Goal: Task Accomplishment & Management: Use online tool/utility

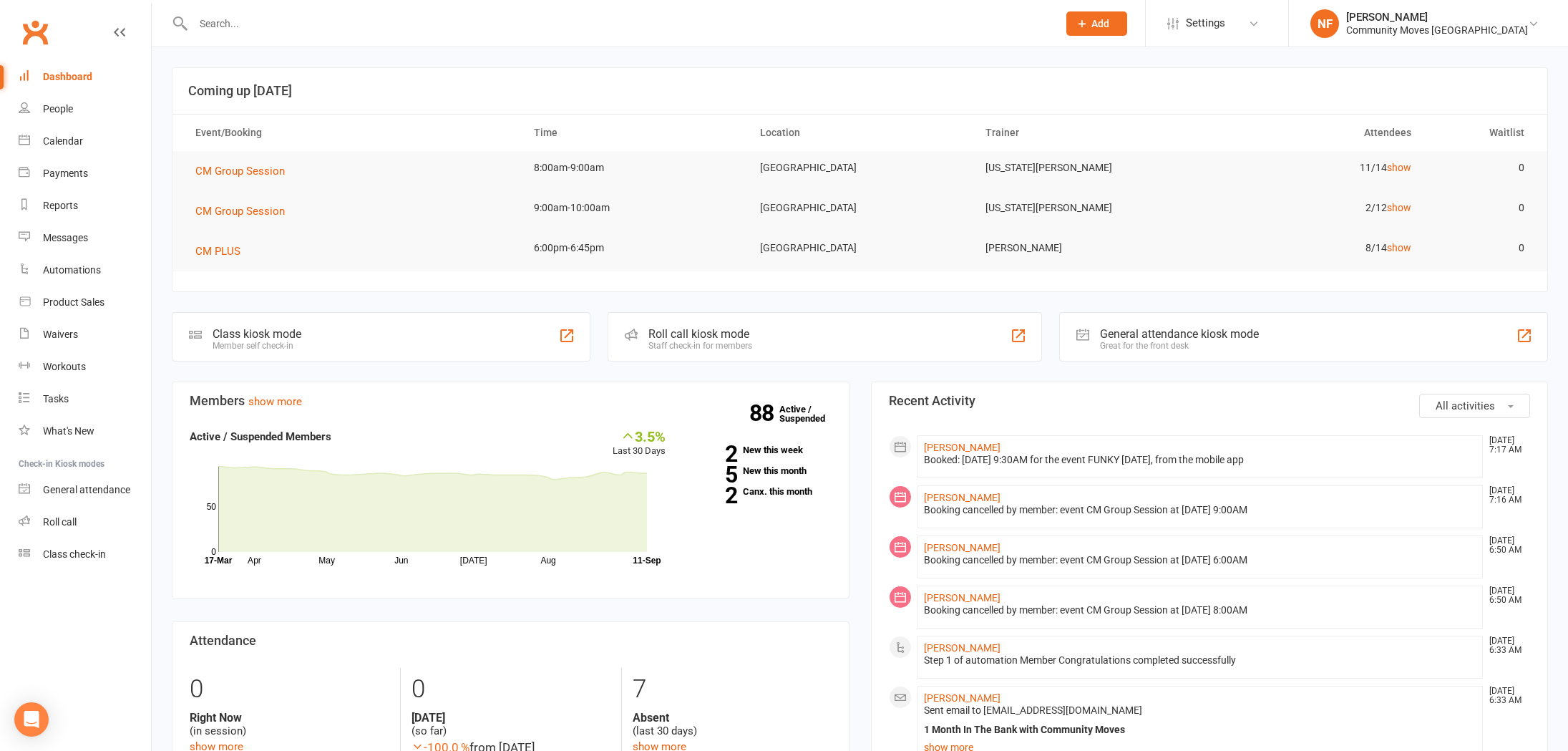
click at [511, 322] on div "Class kiosk mode Member self check-in" at bounding box center [381, 337] width 419 height 49
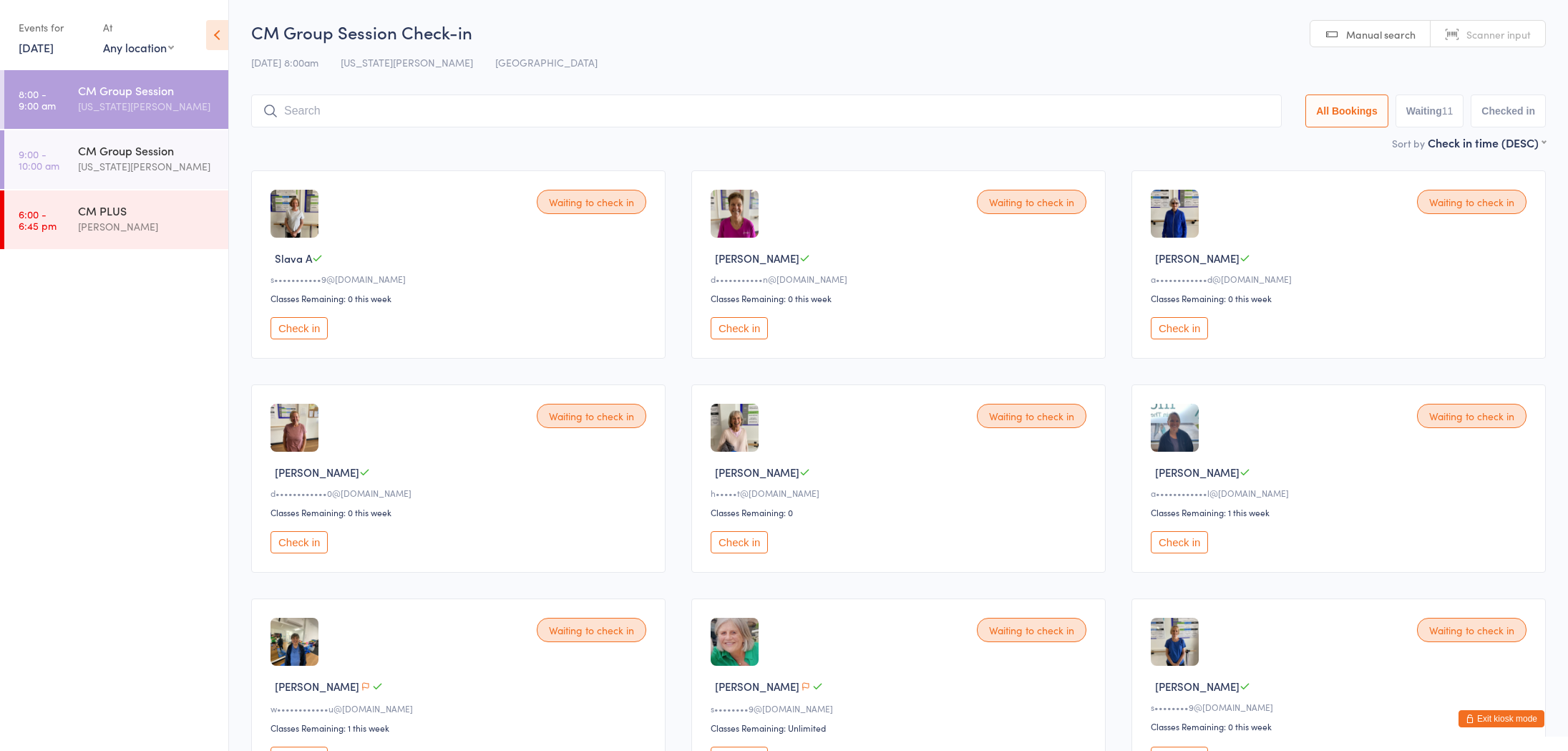
click at [740, 331] on button "Check in" at bounding box center [739, 328] width 57 height 22
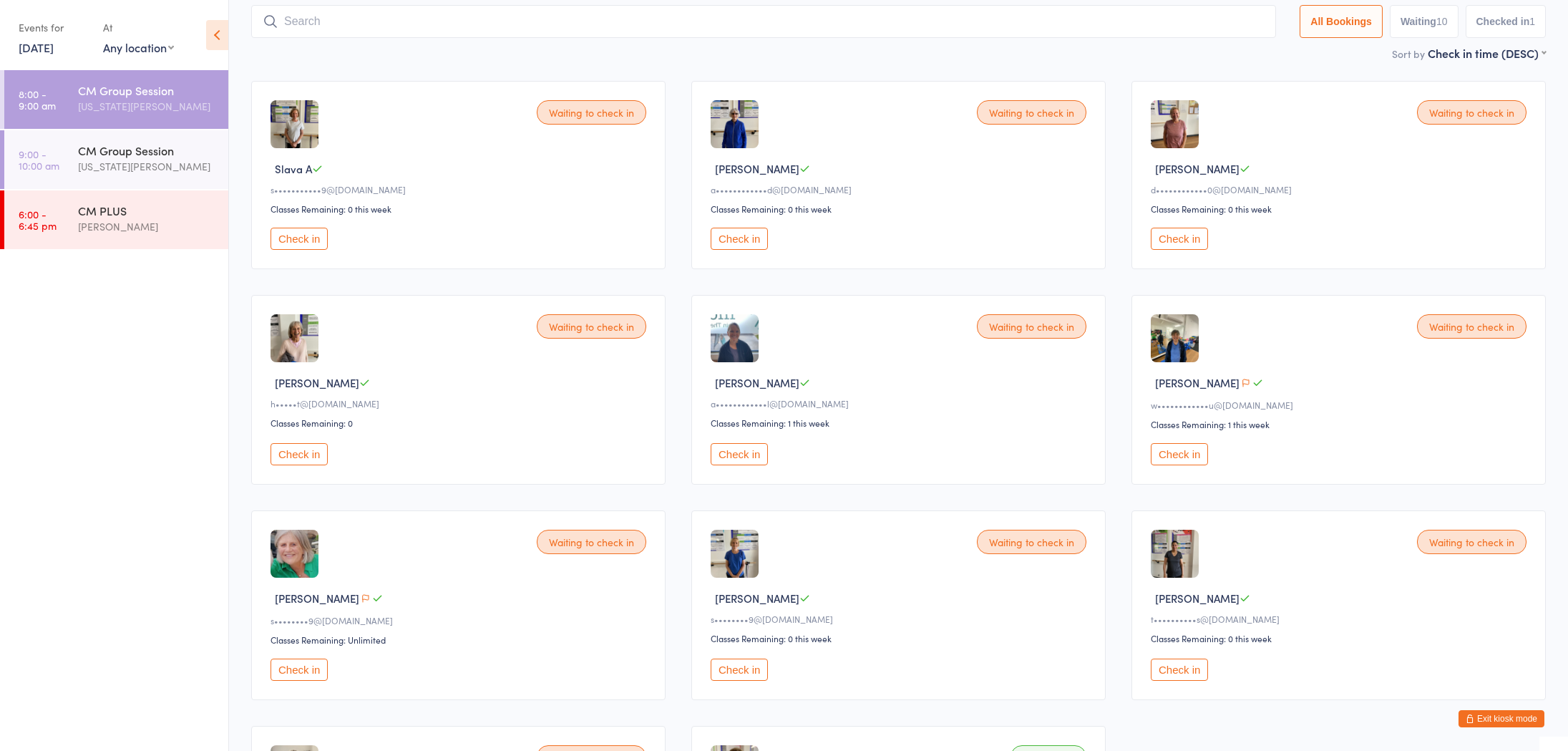
scroll to position [95, 0]
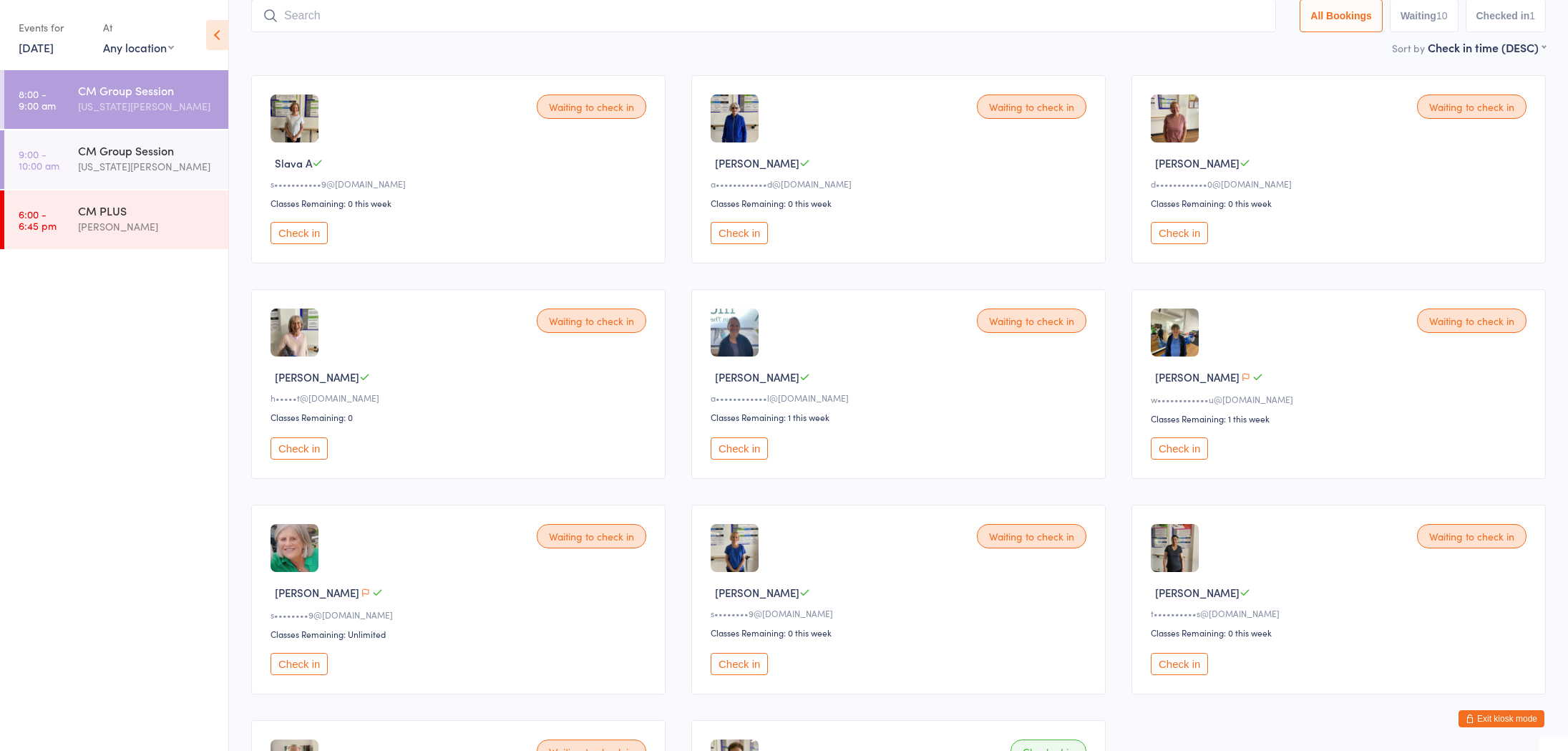
click at [105, 90] on div "CM Group Session" at bounding box center [147, 90] width 138 height 16
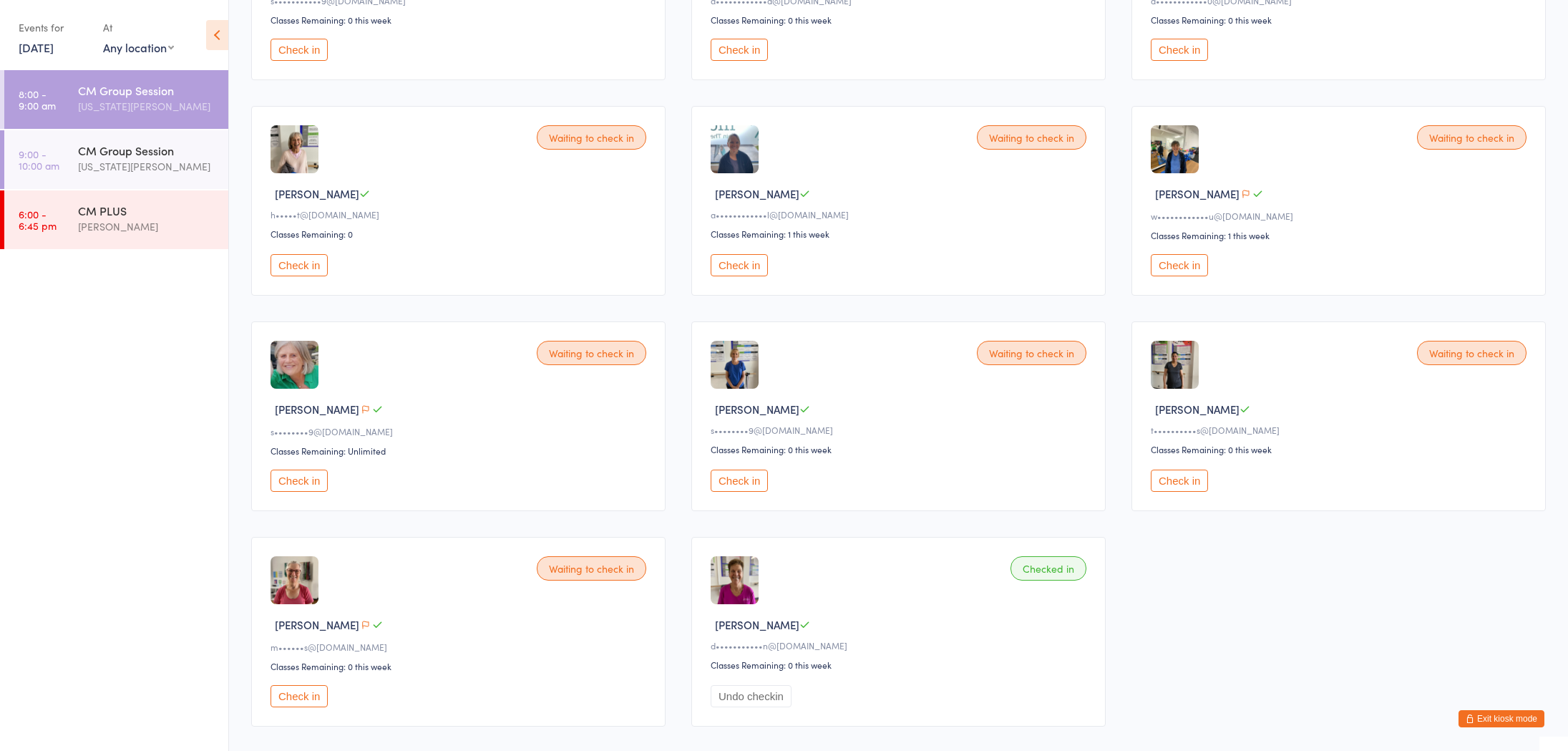
scroll to position [352, 0]
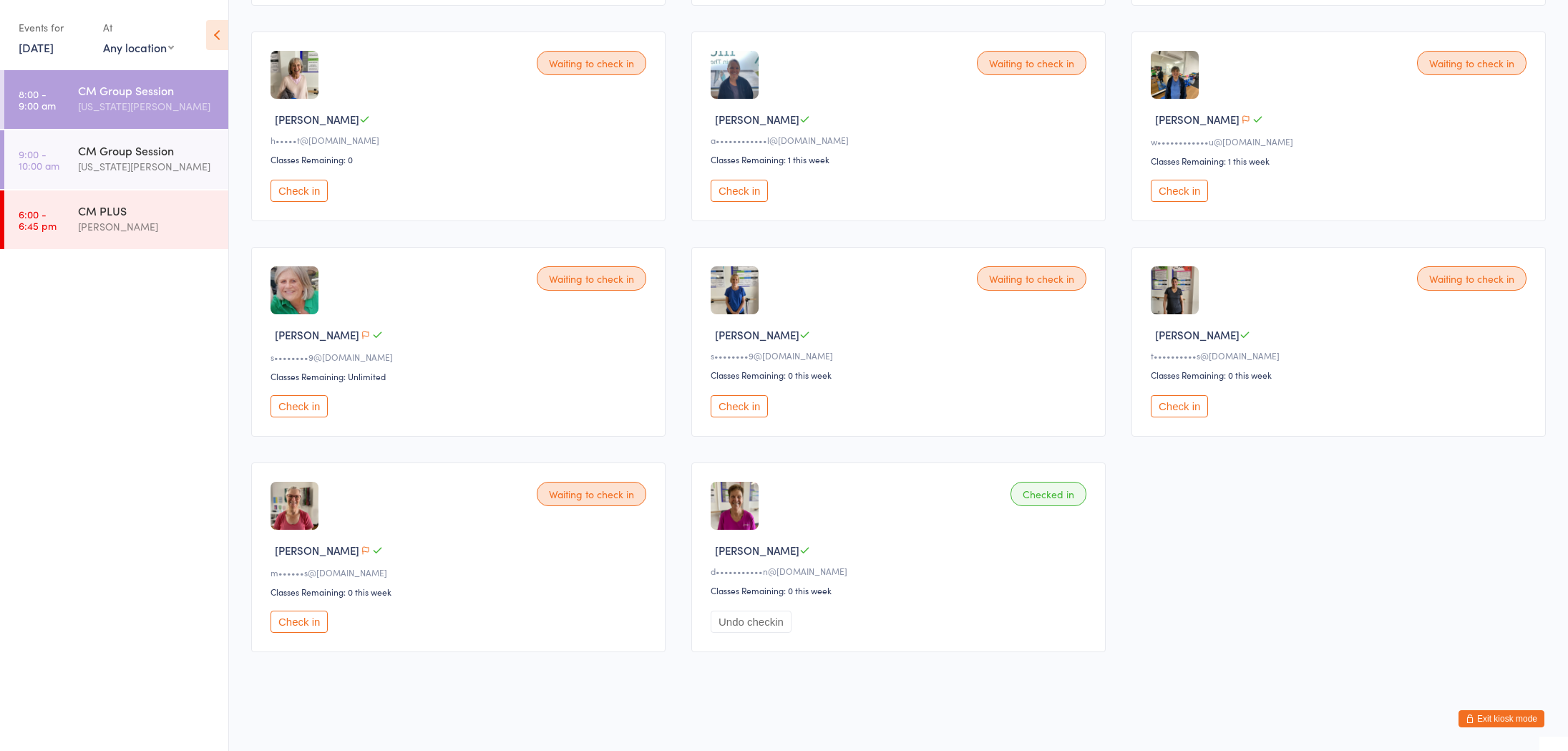
click at [1167, 400] on button "Check in" at bounding box center [1179, 406] width 57 height 22
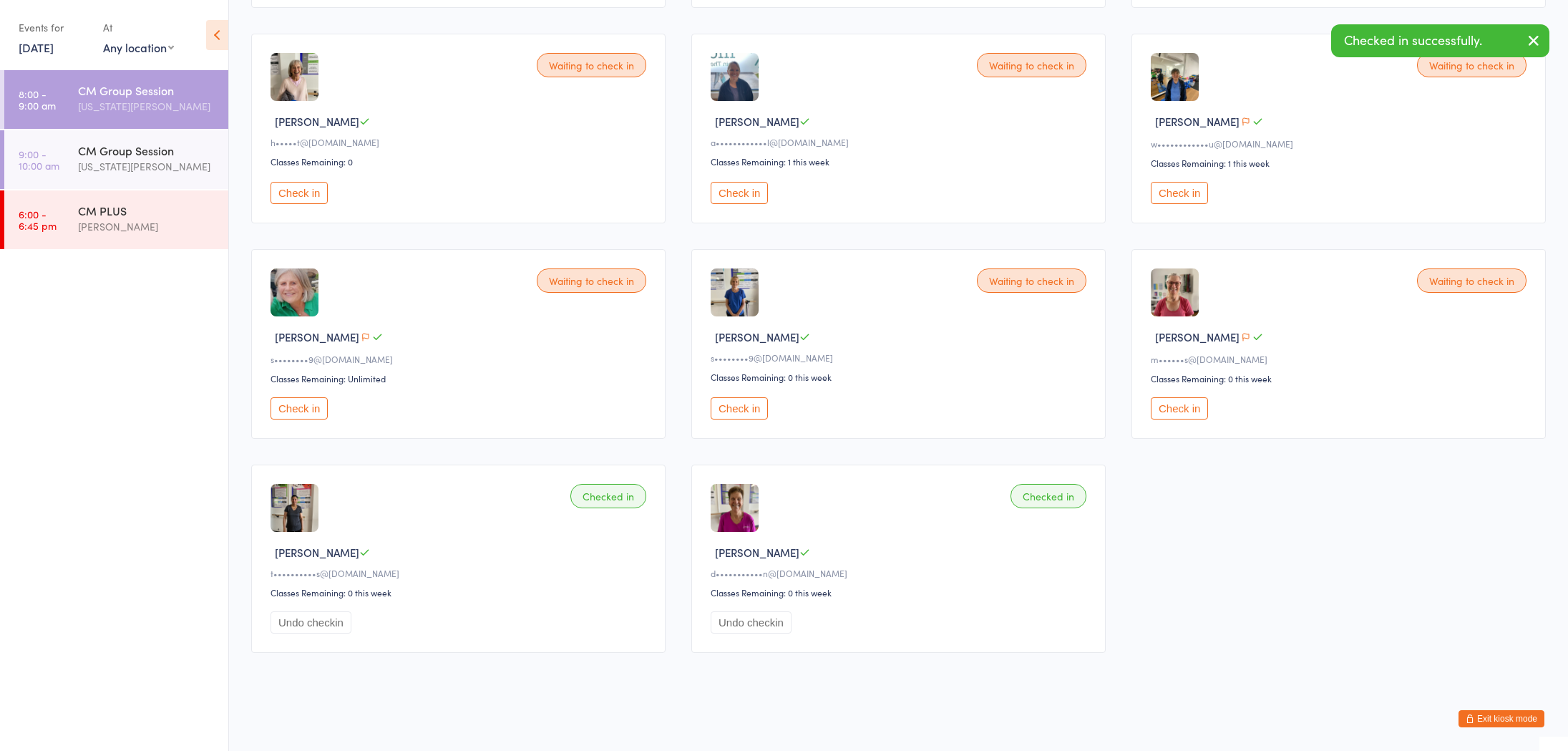
click at [754, 409] on button "Check in" at bounding box center [739, 408] width 57 height 22
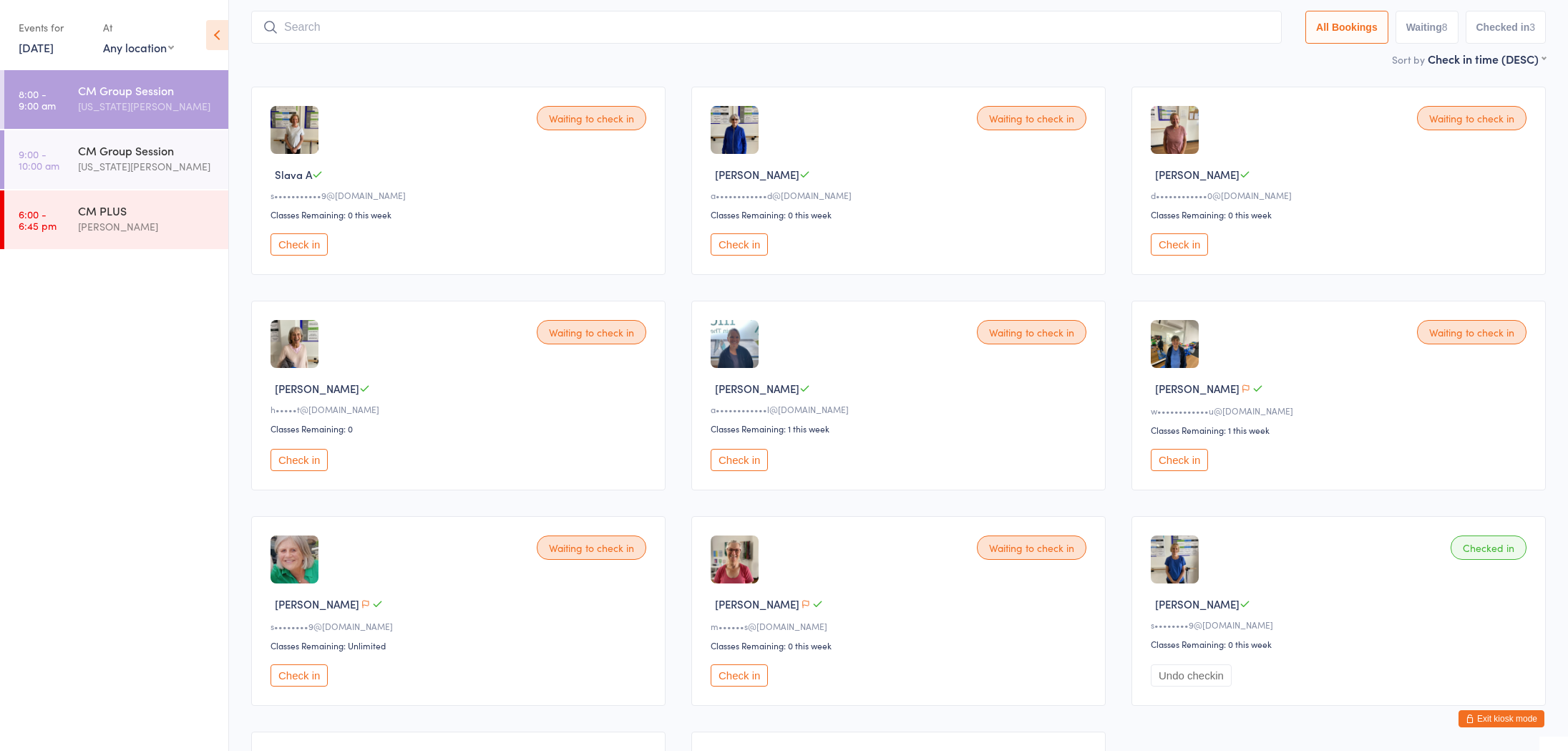
scroll to position [89, 0]
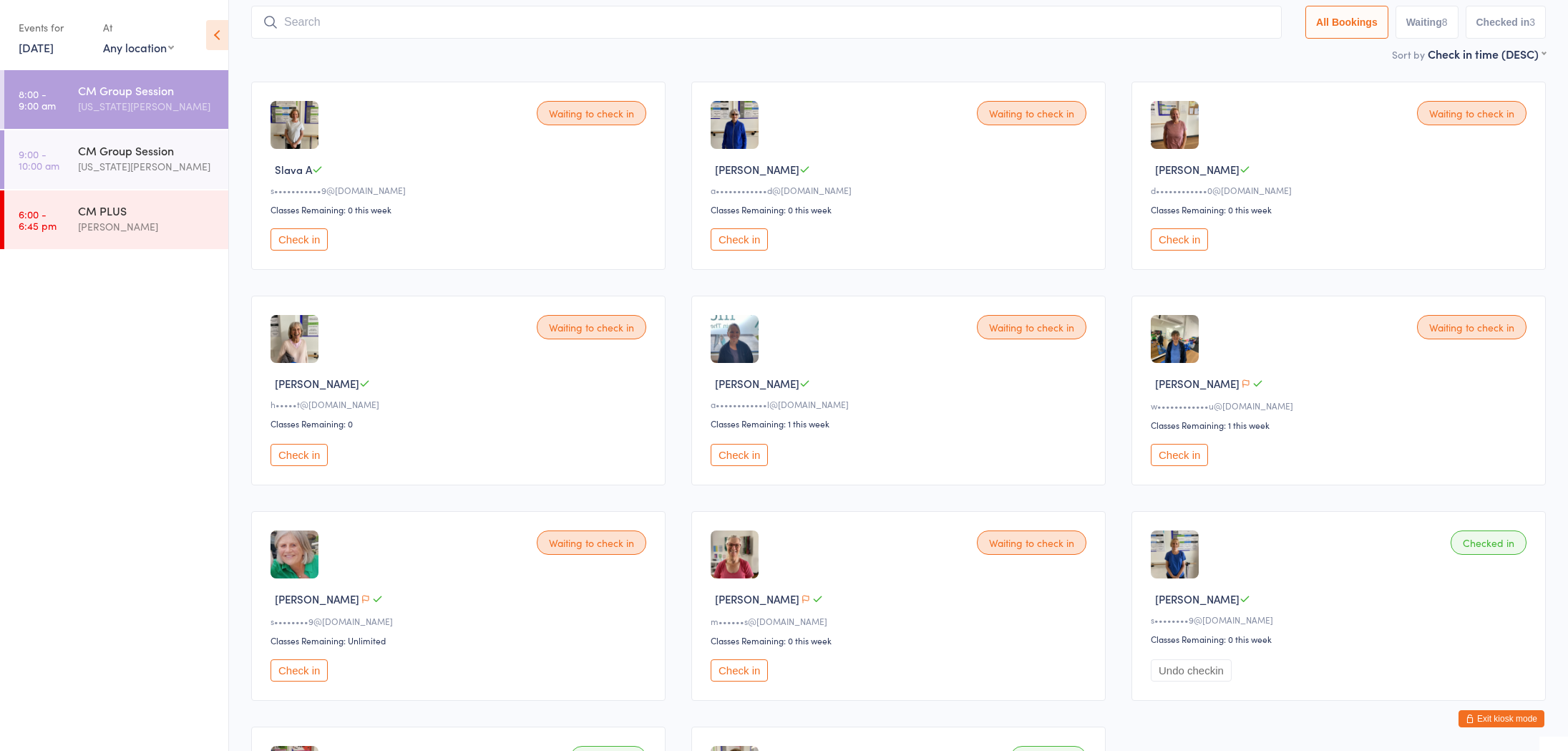
click at [289, 235] on button "Check in" at bounding box center [299, 239] width 57 height 22
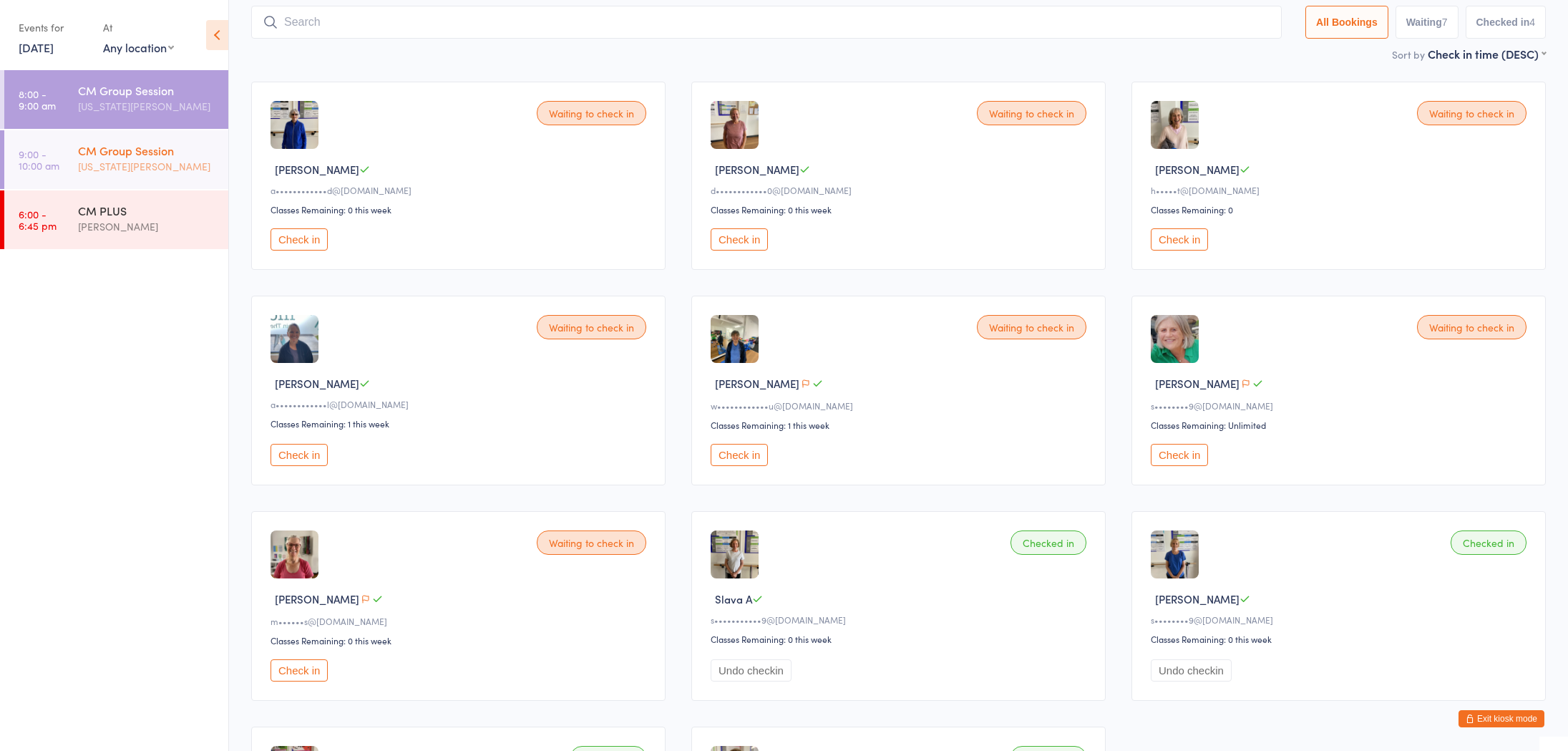
click at [172, 170] on div "[US_STATE][PERSON_NAME]" at bounding box center [147, 167] width 138 height 17
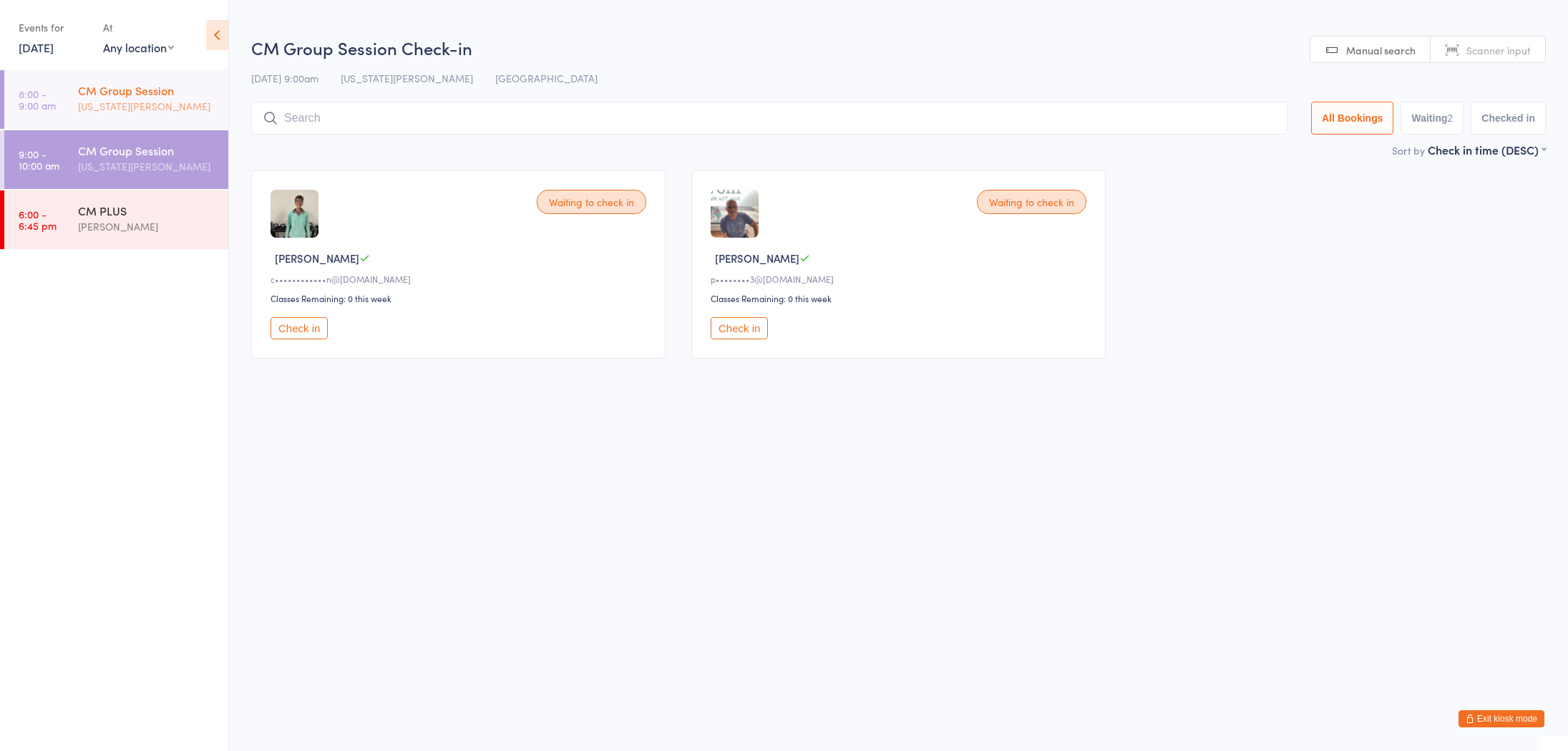
click at [141, 113] on div "[US_STATE][PERSON_NAME]" at bounding box center [147, 106] width 138 height 17
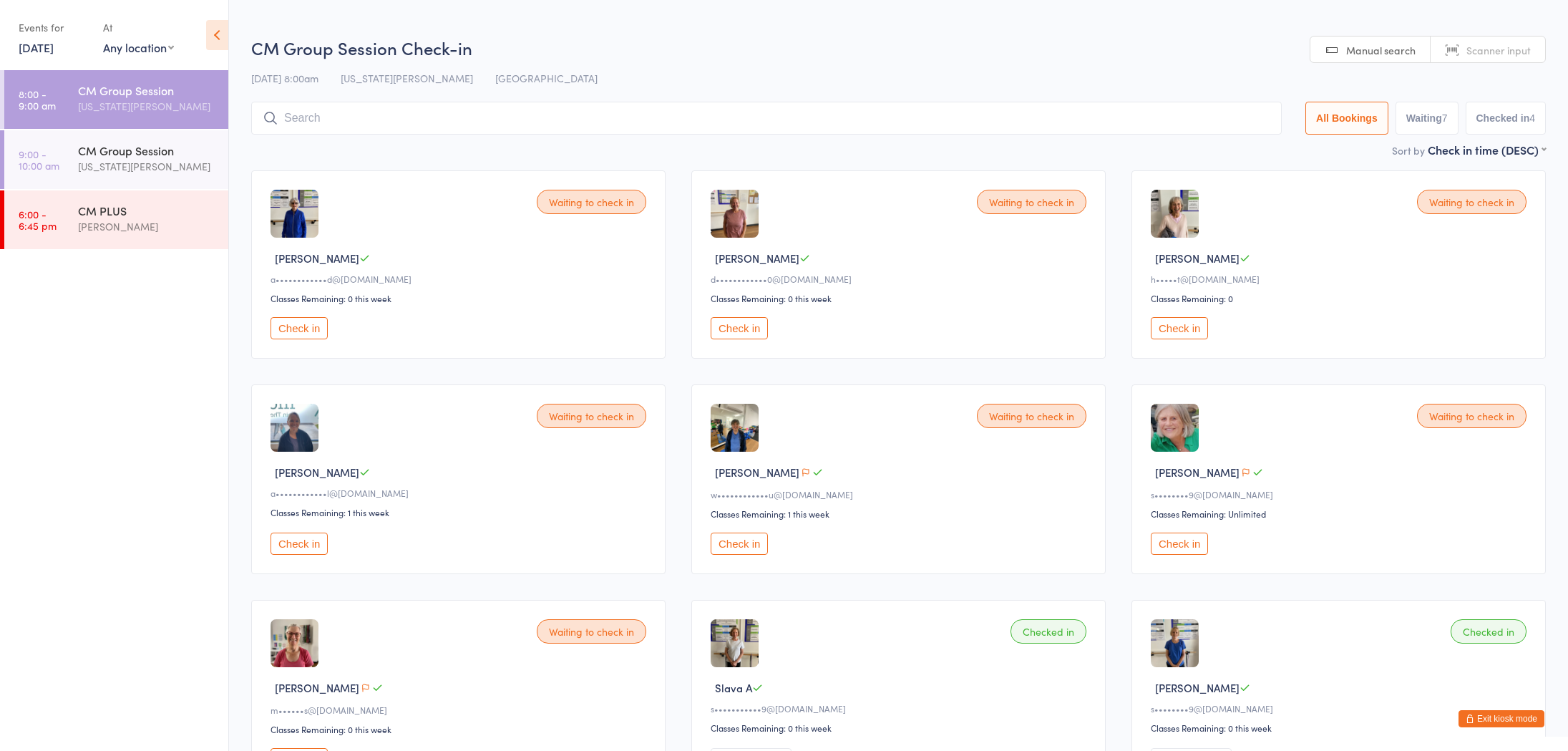
click at [303, 331] on button "Check in" at bounding box center [299, 328] width 57 height 22
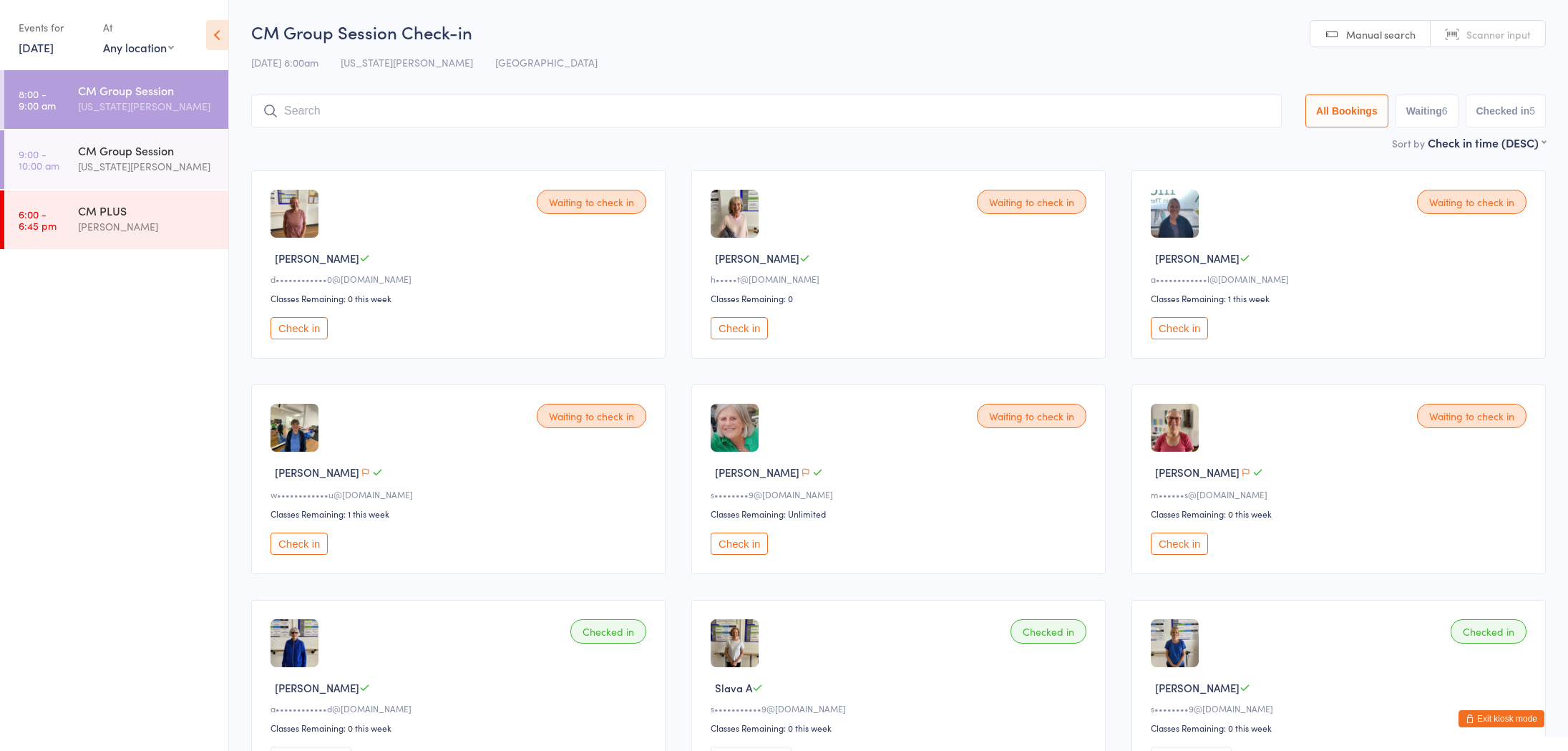
click at [740, 332] on button "Check in" at bounding box center [739, 328] width 57 height 22
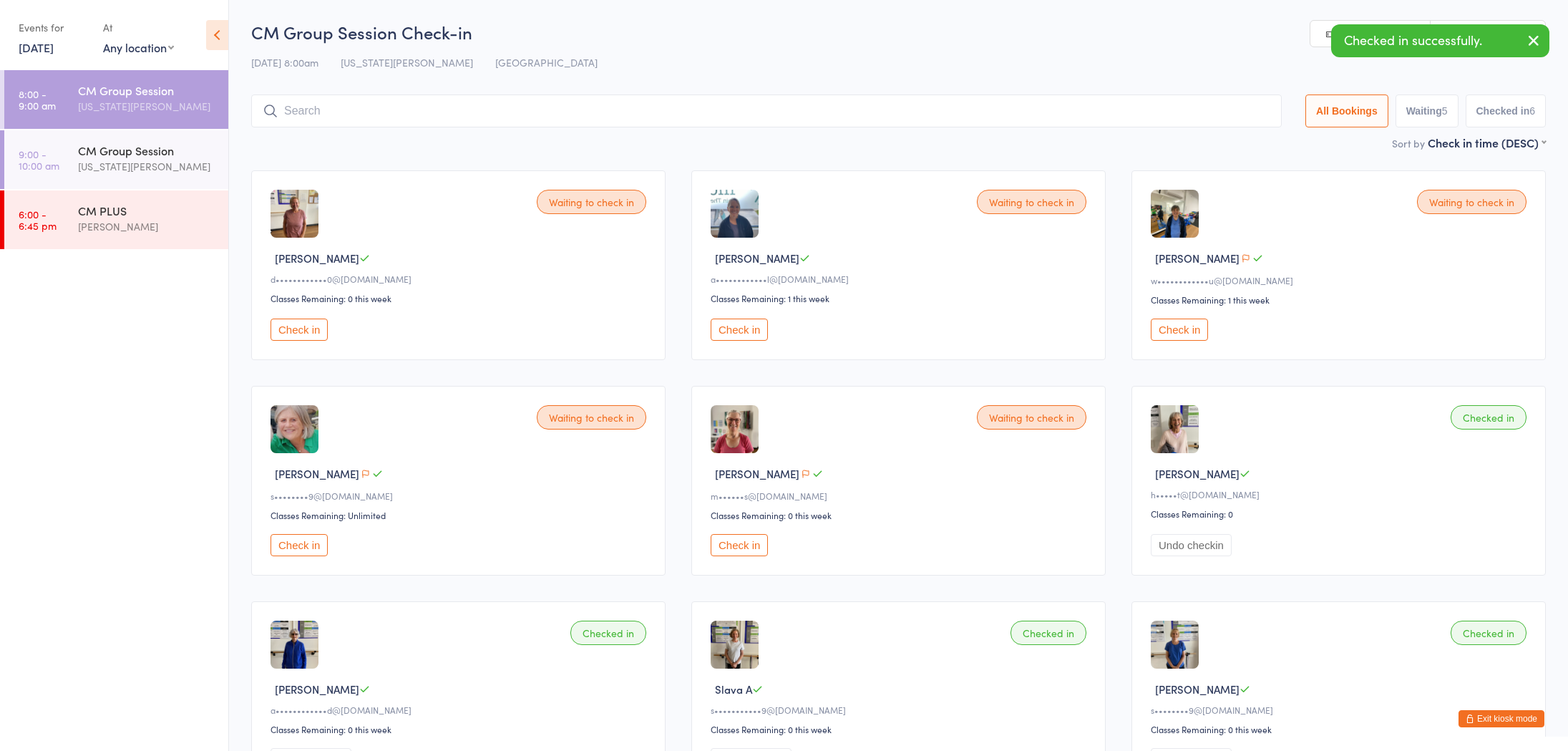
click at [740, 327] on button "Check in" at bounding box center [739, 329] width 57 height 22
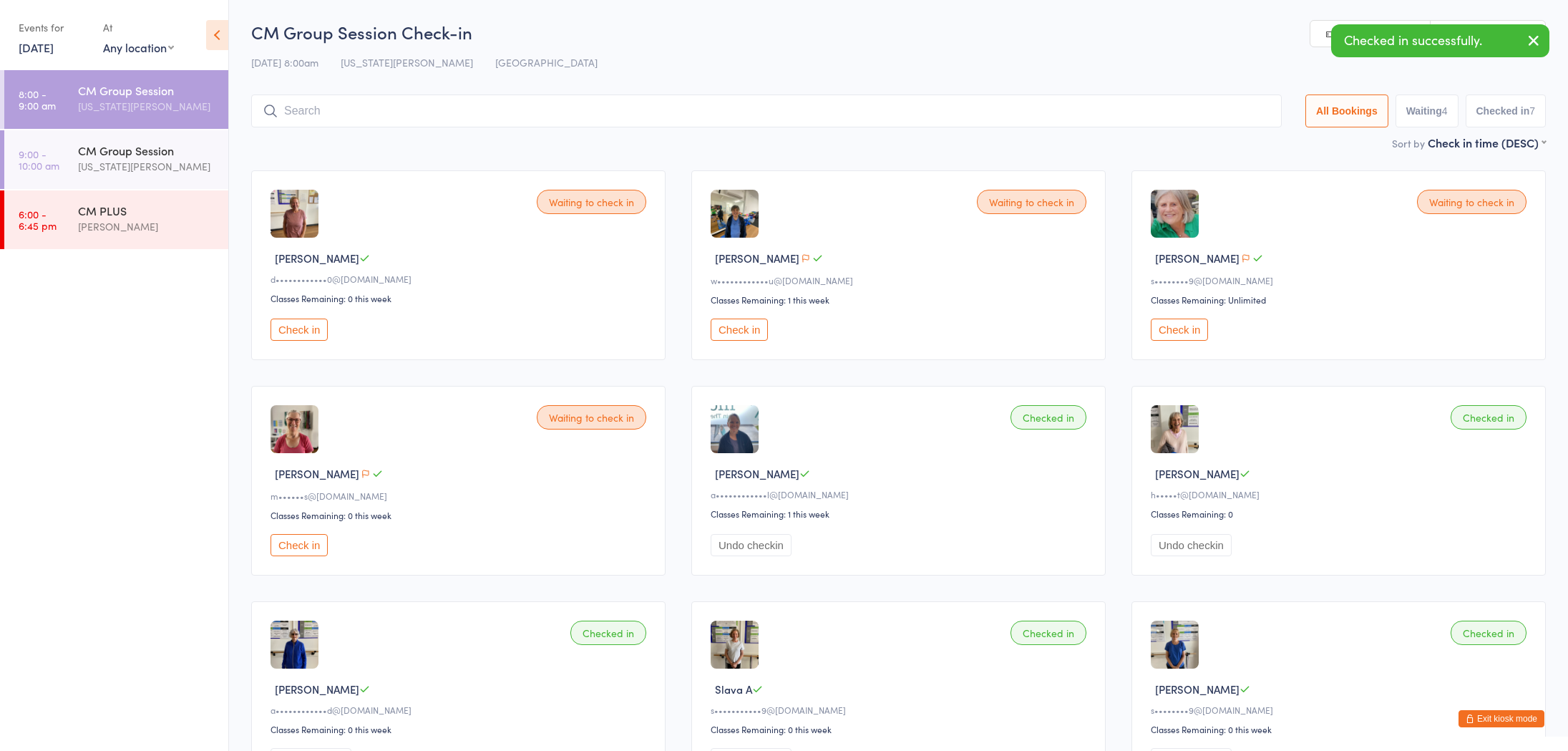
click at [739, 330] on button "Check in" at bounding box center [739, 329] width 57 height 22
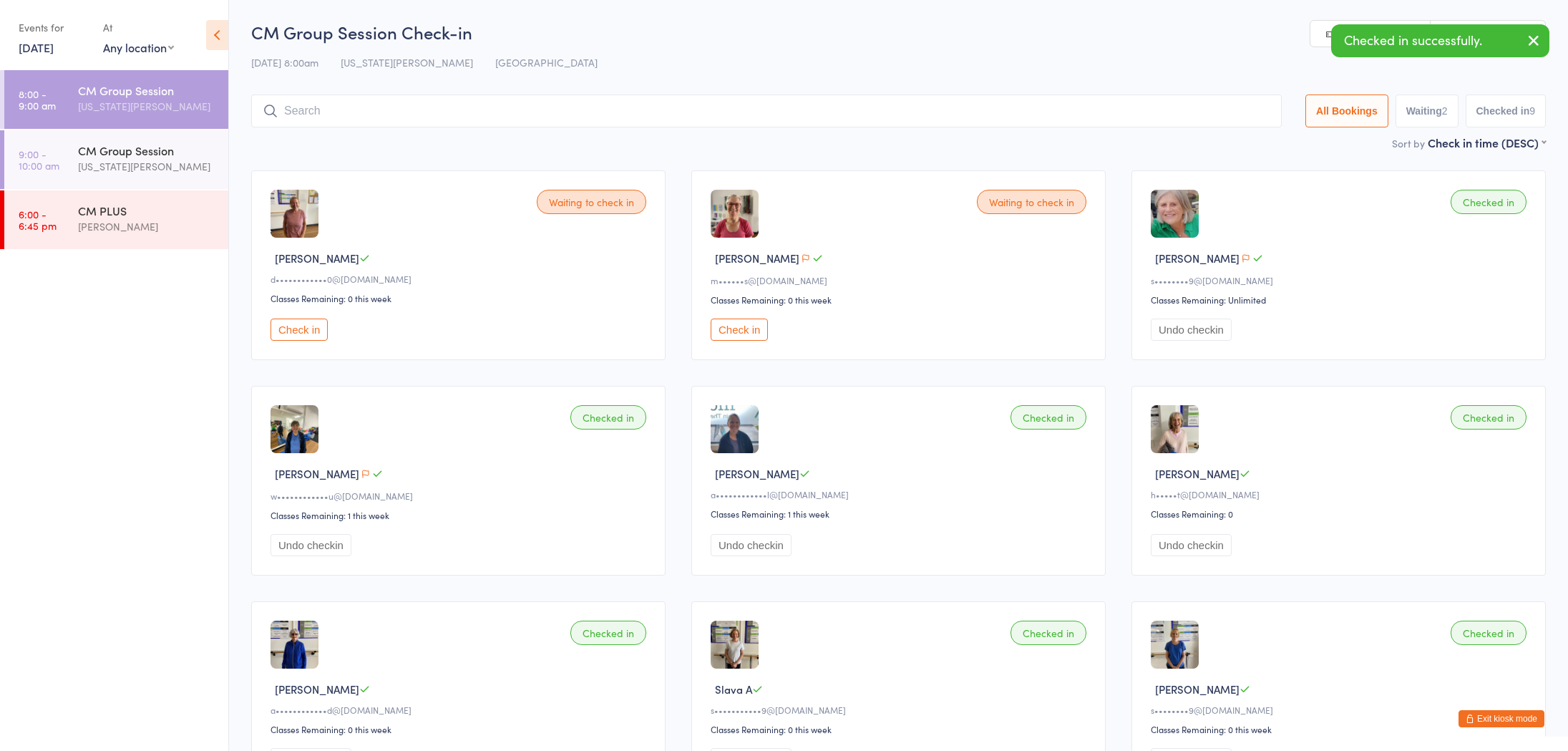
click at [739, 330] on button "Check in" at bounding box center [739, 329] width 57 height 22
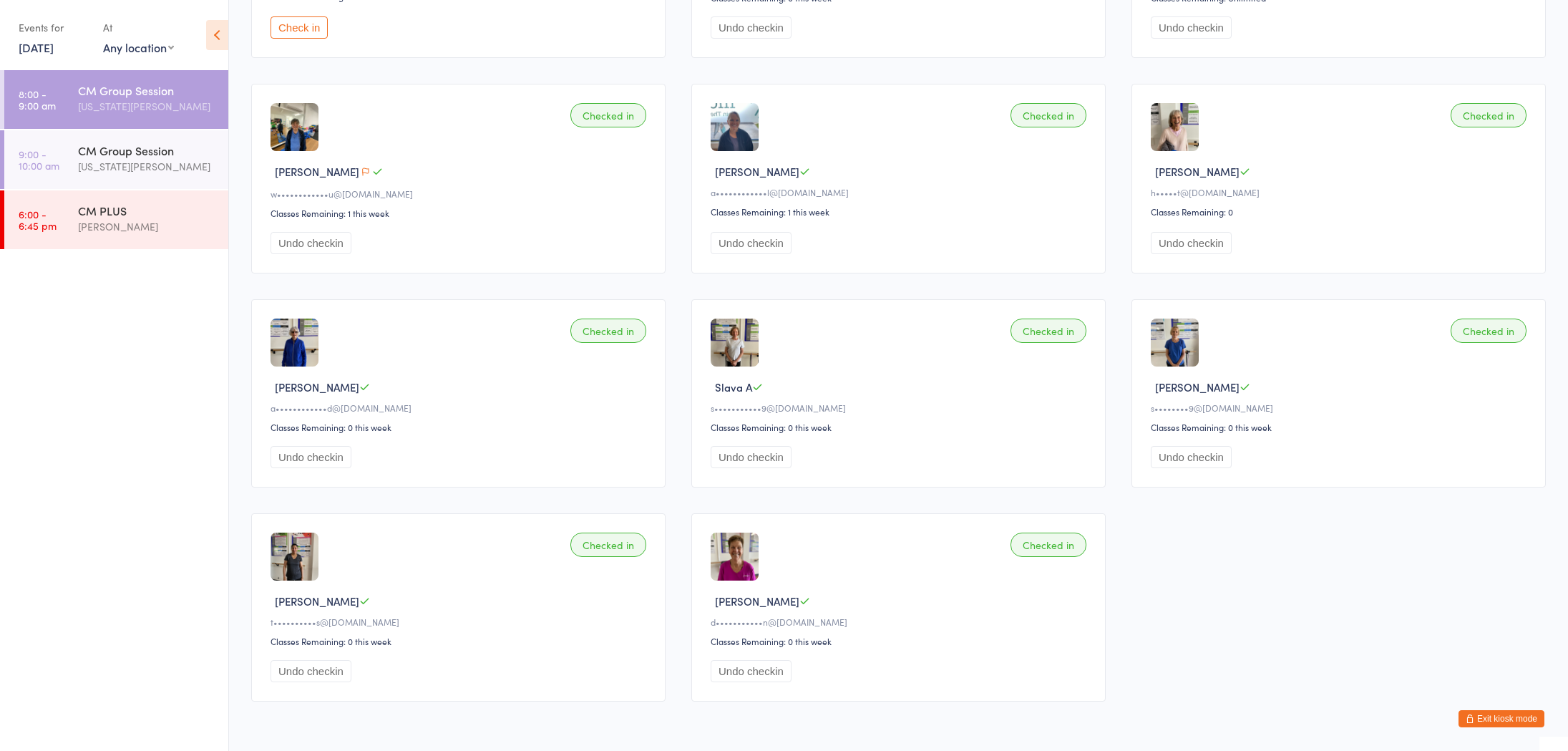
scroll to position [312, 0]
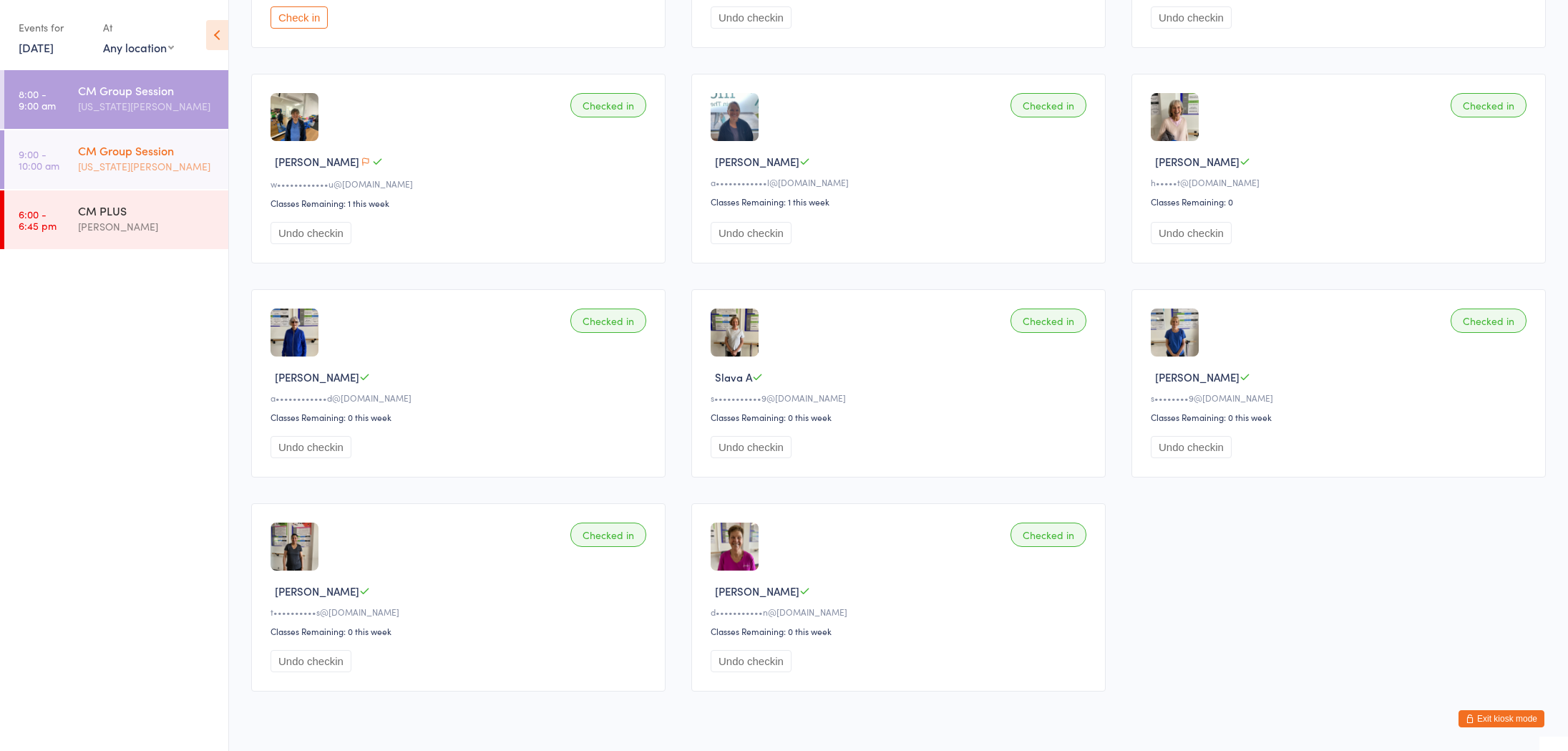
click at [159, 170] on div "[US_STATE][PERSON_NAME]" at bounding box center [147, 167] width 138 height 17
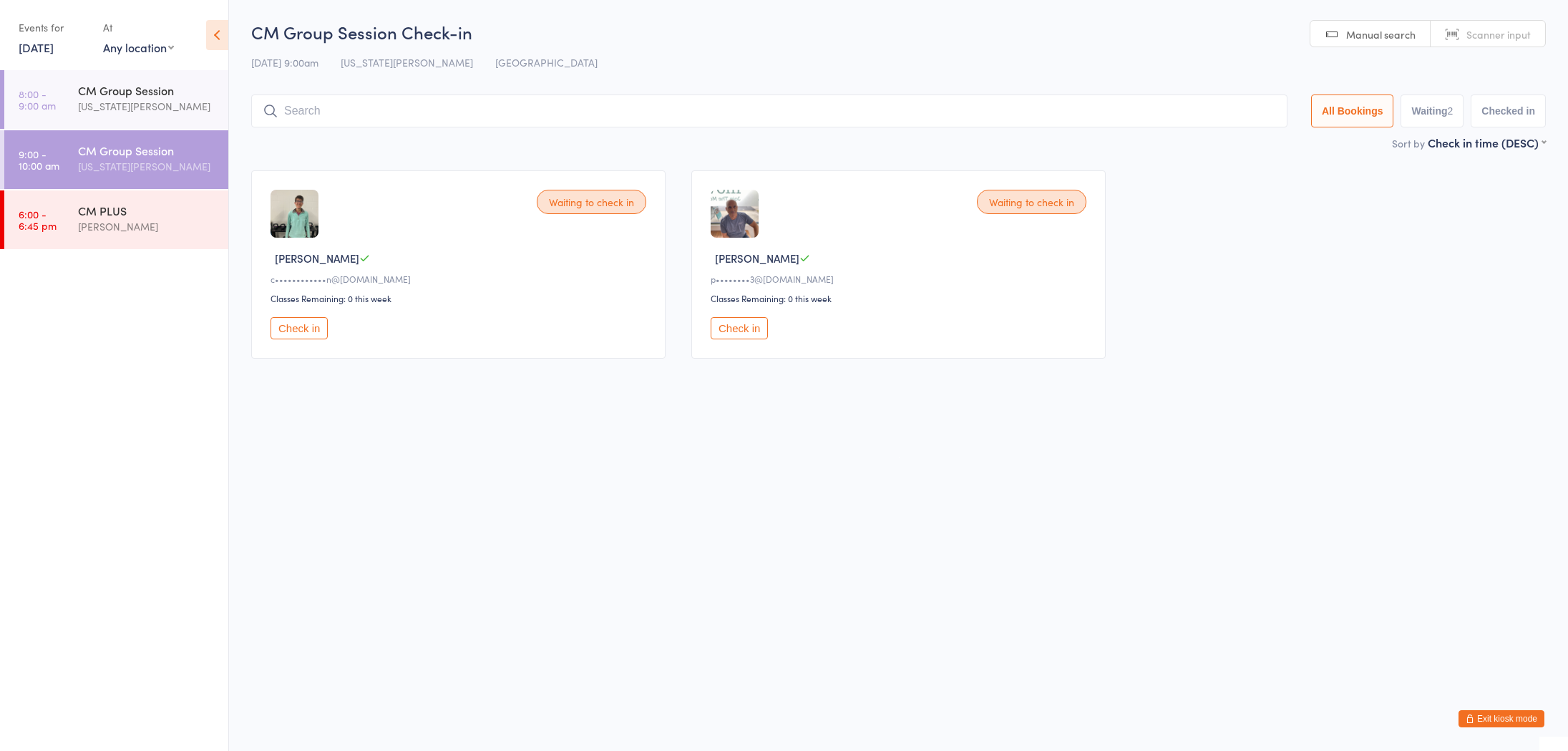
click at [296, 337] on button "Check in" at bounding box center [299, 328] width 57 height 22
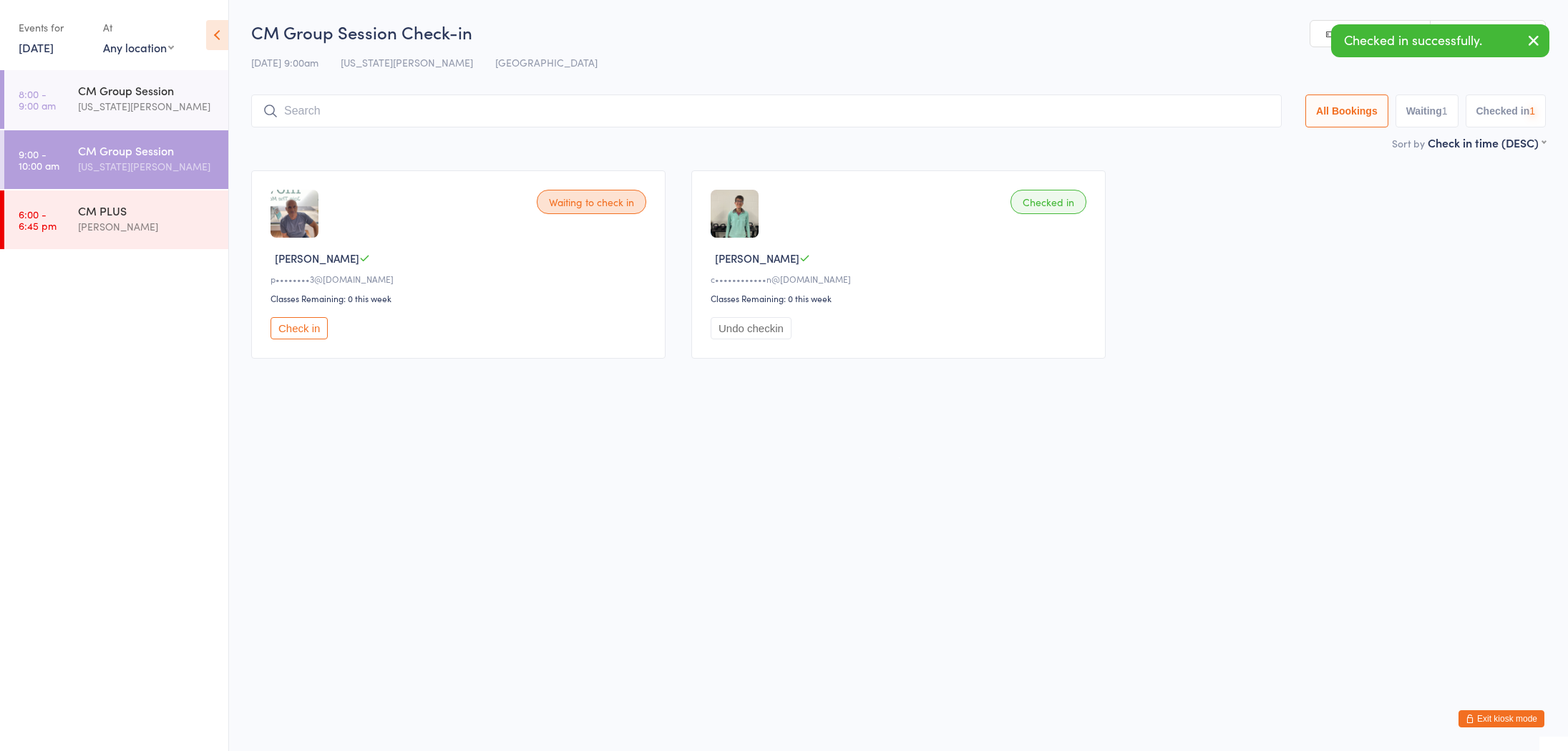
click at [316, 331] on button "Check in" at bounding box center [299, 328] width 57 height 22
